Goal: Information Seeking & Learning: Learn about a topic

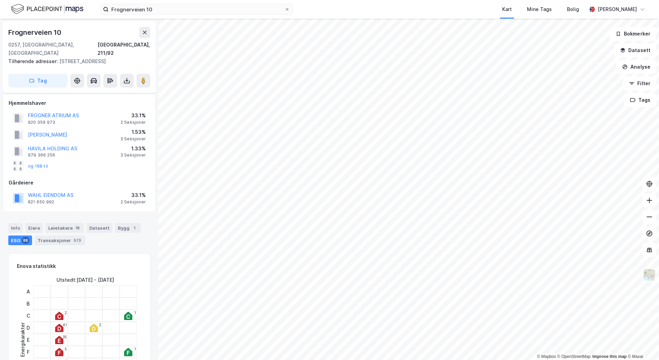
scroll to position [174, 0]
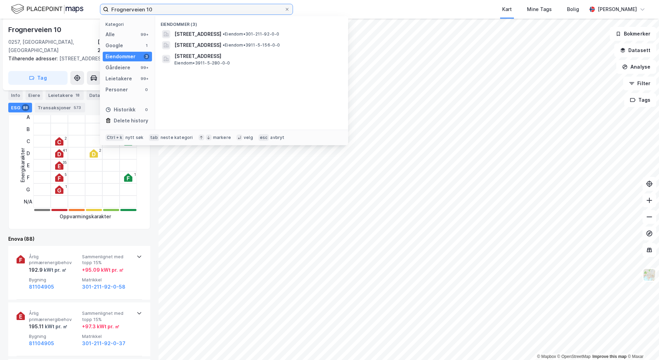
drag, startPoint x: 158, startPoint y: 11, endPoint x: 75, endPoint y: 9, distance: 82.7
click at [76, 9] on div "Frognerveien 10 Kategori Alle 99+ Google 1 Eiendommer 3 Gårdeiere 99+ Leietaker…" at bounding box center [329, 9] width 659 height 19
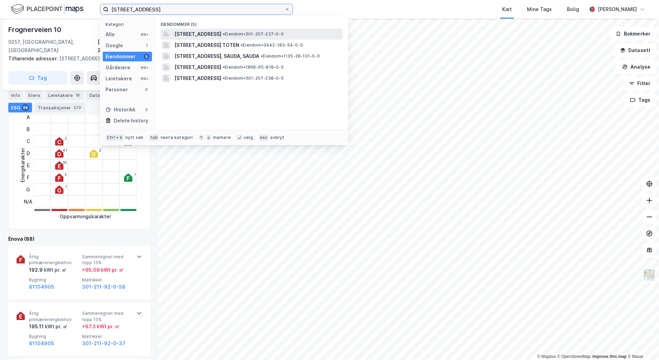
type input "[STREET_ADDRESS]"
click at [217, 38] on span "[STREET_ADDRESS]" at bounding box center [197, 34] width 47 height 8
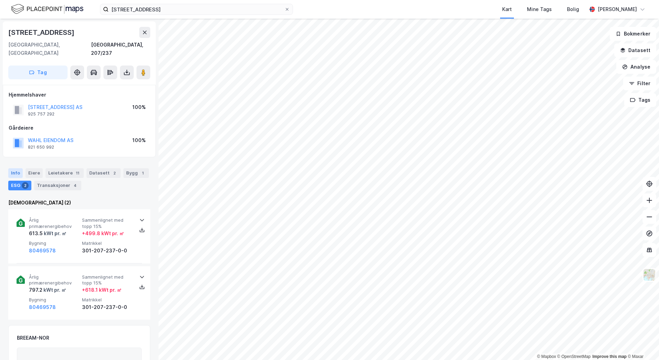
click at [17, 168] on div "Info" at bounding box center [15, 173] width 14 height 10
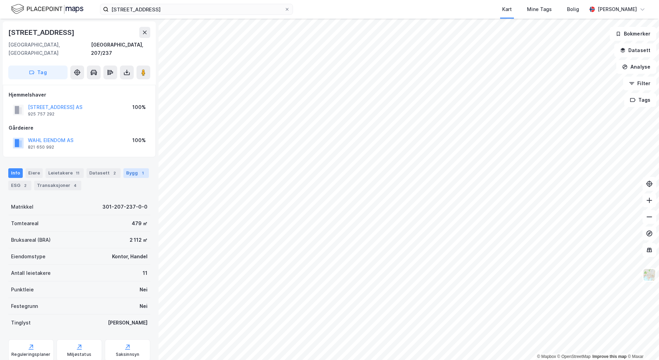
click at [128, 168] on div "Bygg 1" at bounding box center [136, 173] width 26 height 10
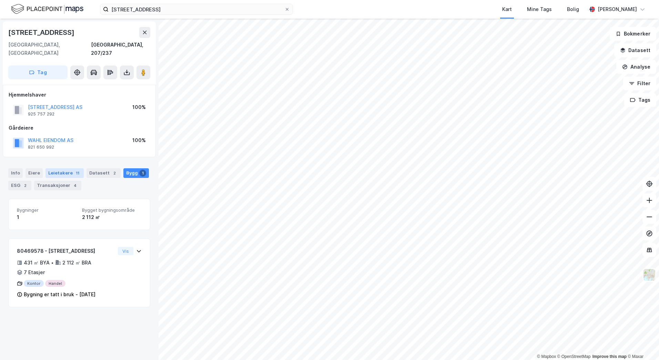
click at [49, 168] on div "Leietakere 11" at bounding box center [64, 173] width 38 height 10
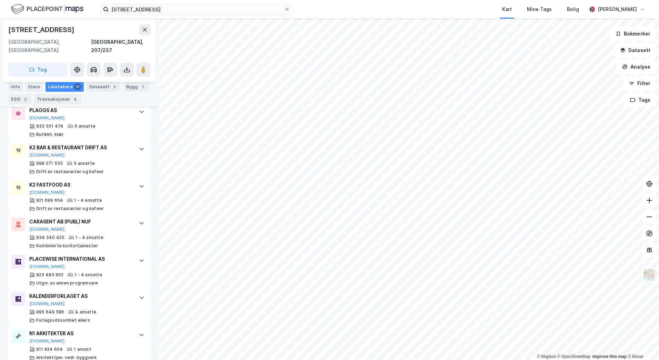
scroll to position [373, 0]
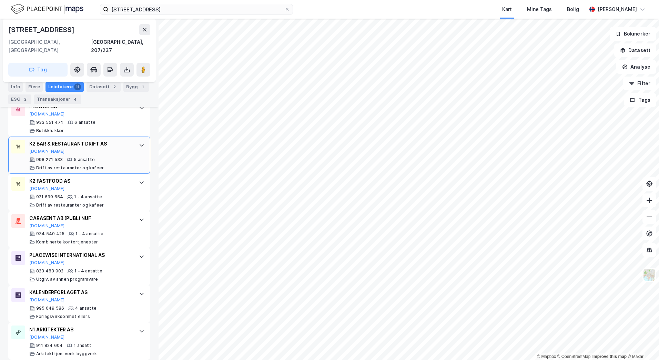
click at [96, 157] on div "998 271 533 5 ansatte Drift av restauranter og kafeer" at bounding box center [80, 164] width 103 height 14
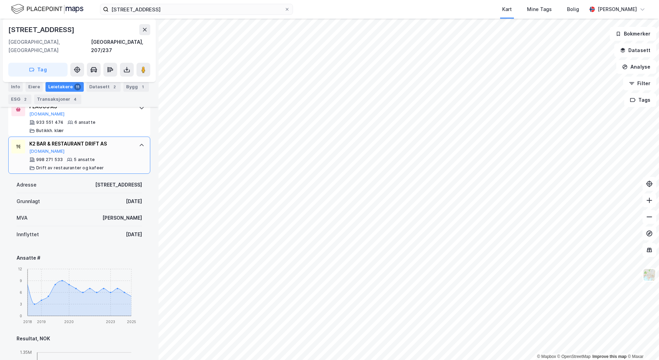
click at [103, 157] on div "998 271 533 5 ansatte Drift av restauranter og kafeer" at bounding box center [80, 164] width 103 height 14
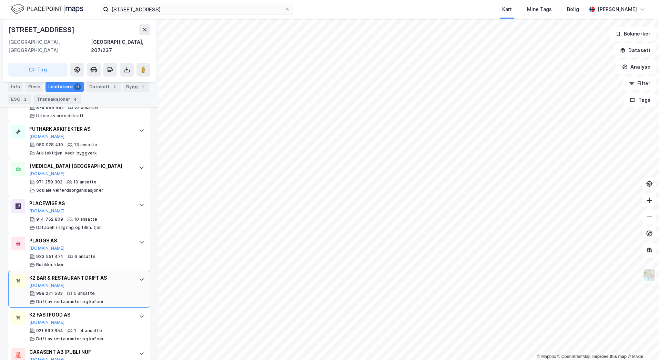
scroll to position [235, 0]
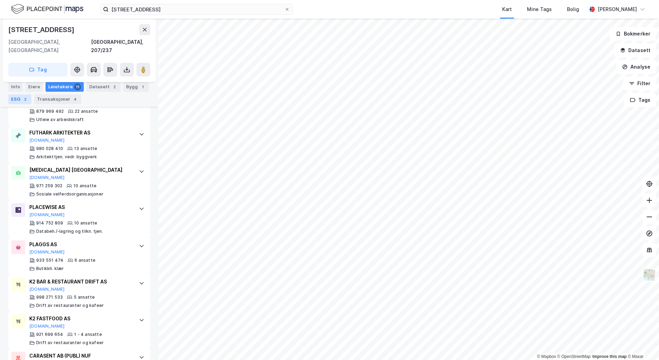
click at [15, 99] on div "ESG 2" at bounding box center [19, 99] width 23 height 10
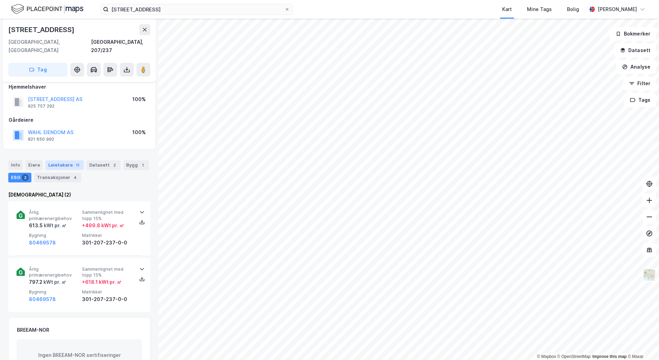
scroll to position [8, 0]
click at [128, 161] on div "Bygg 1" at bounding box center [136, 166] width 26 height 10
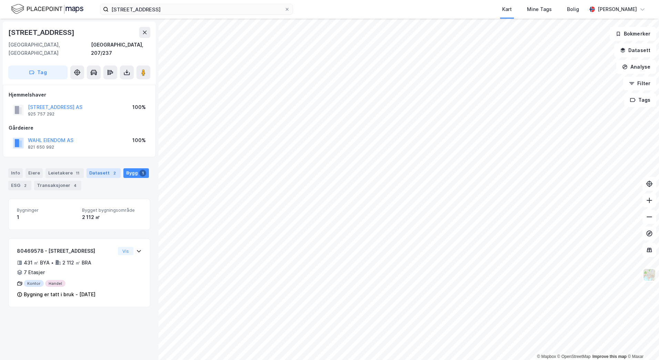
drag, startPoint x: 128, startPoint y: 156, endPoint x: 90, endPoint y: 165, distance: 39.7
click at [90, 168] on div "Datasett 2" at bounding box center [104, 173] width 34 height 10
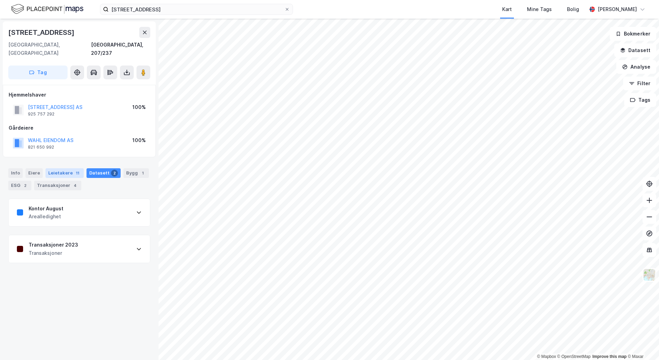
click at [63, 168] on div "Leietakere 11" at bounding box center [64, 173] width 38 height 10
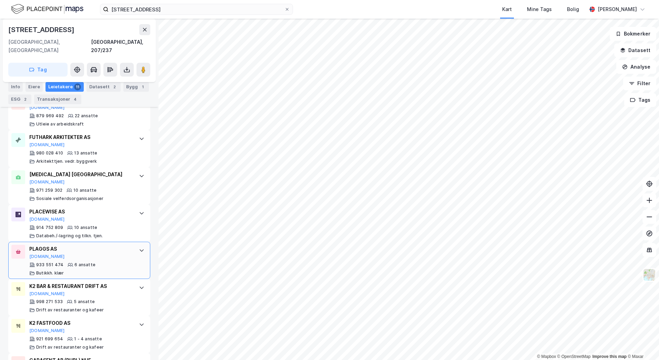
scroll to position [241, 0]
